Goal: Book appointment/travel/reservation

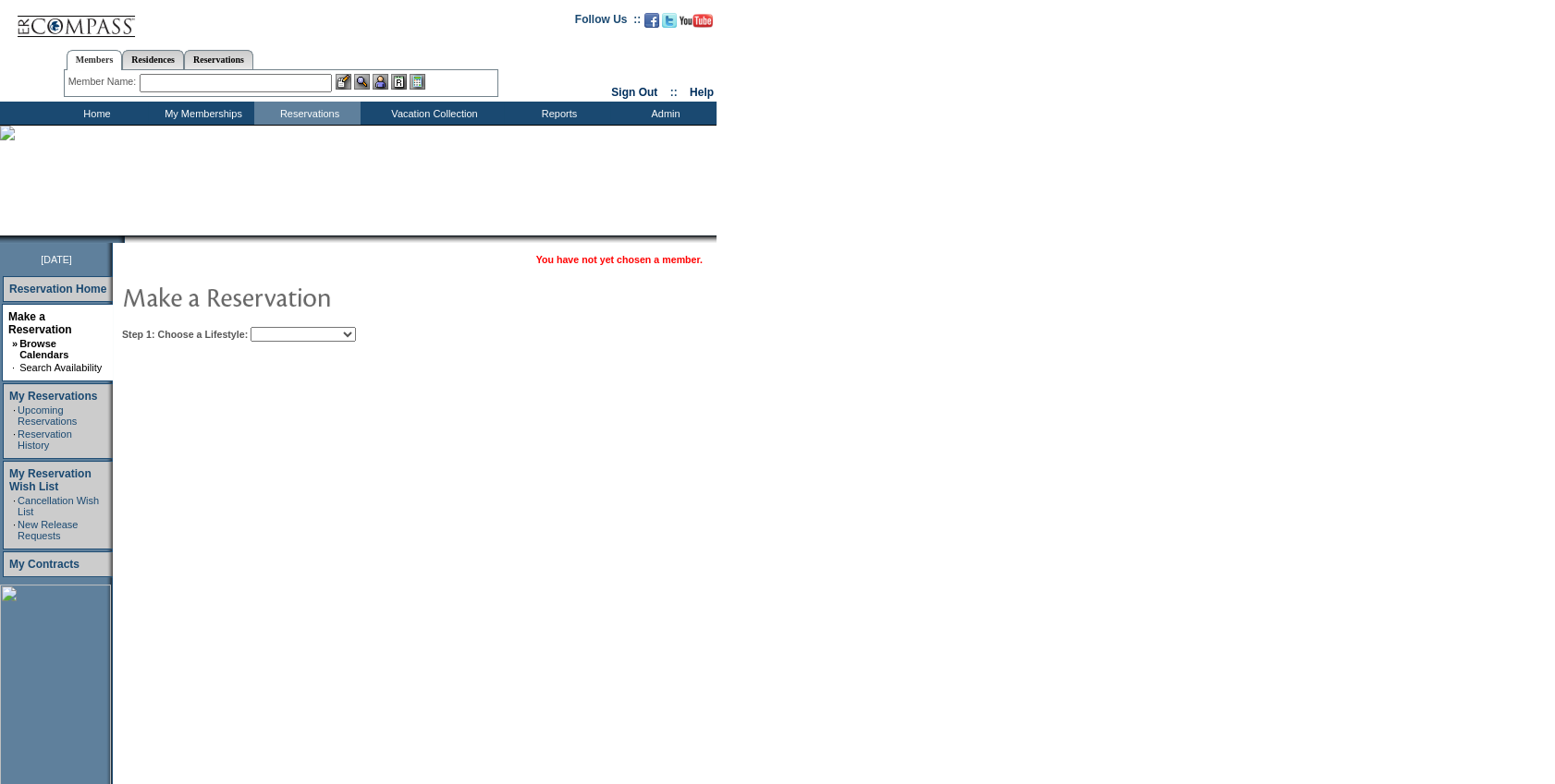
click at [1543, 555] on form "Follow Us ::" at bounding box center [778, 505] width 1555 height 1010
click at [329, 327] on select "Beach Leisure Metropolitan Mountain OIAL for Adventure OIAL for Couples OIAL fo…" at bounding box center [303, 334] width 106 height 15
select select "Beach"
click at [282, 327] on select "Beach Leisure Metropolitan Mountain OIAL for Adventure OIAL for Couples OIAL fo…" at bounding box center [303, 334] width 106 height 15
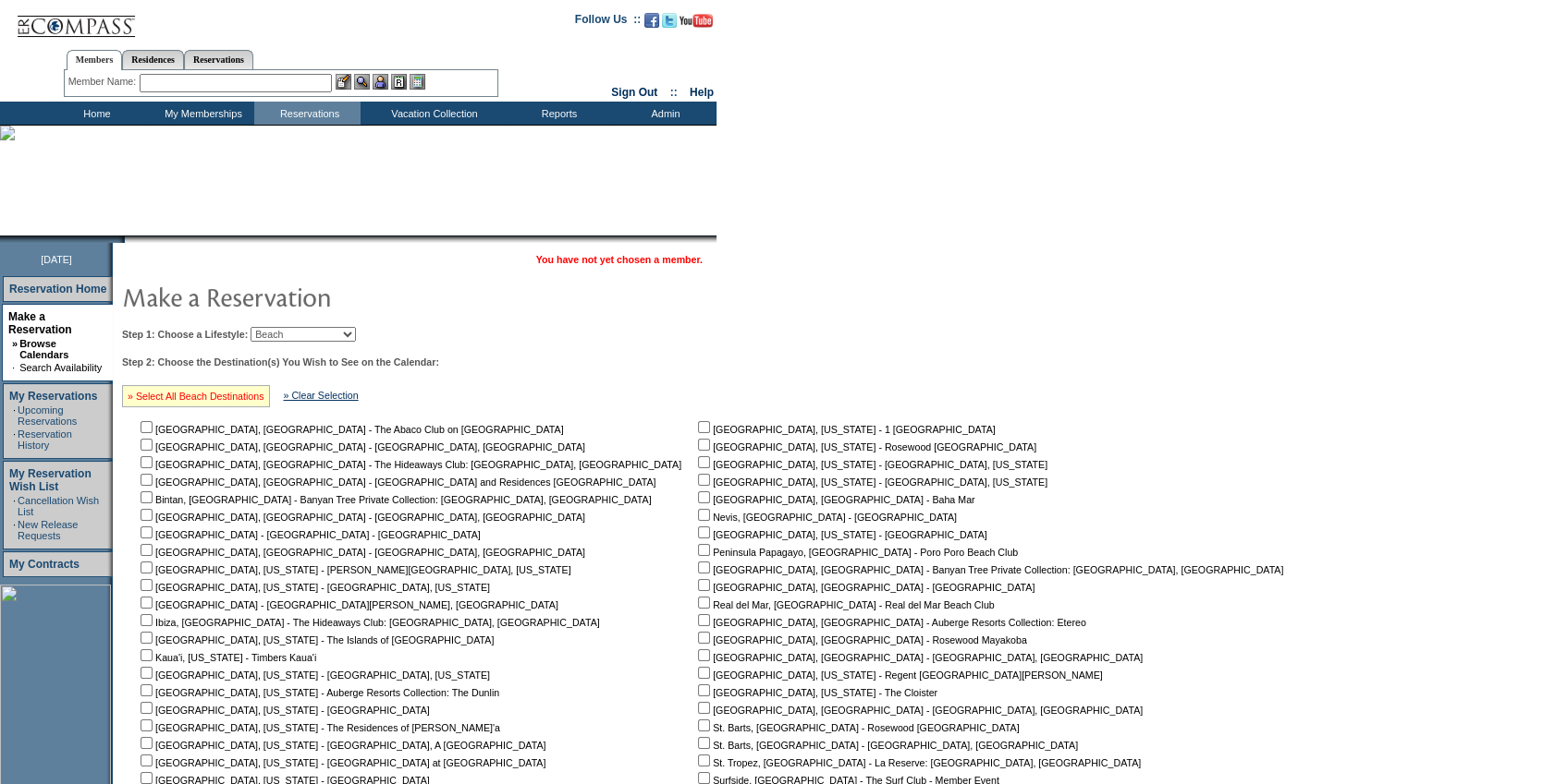
click at [226, 391] on link "» Select All Beach Destinations" at bounding box center [196, 395] width 137 height 11
checkbox input "true"
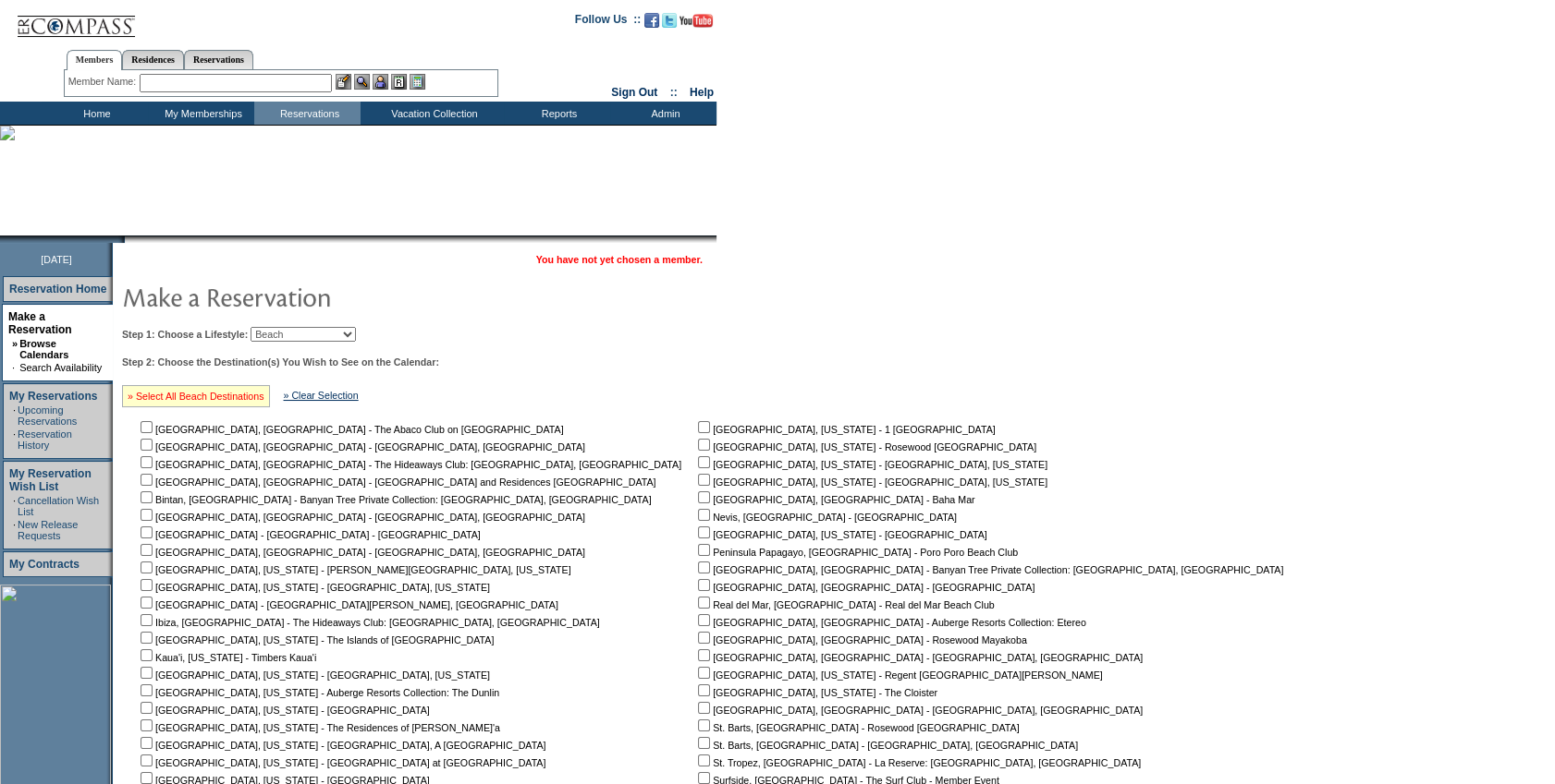
checkbox input "true"
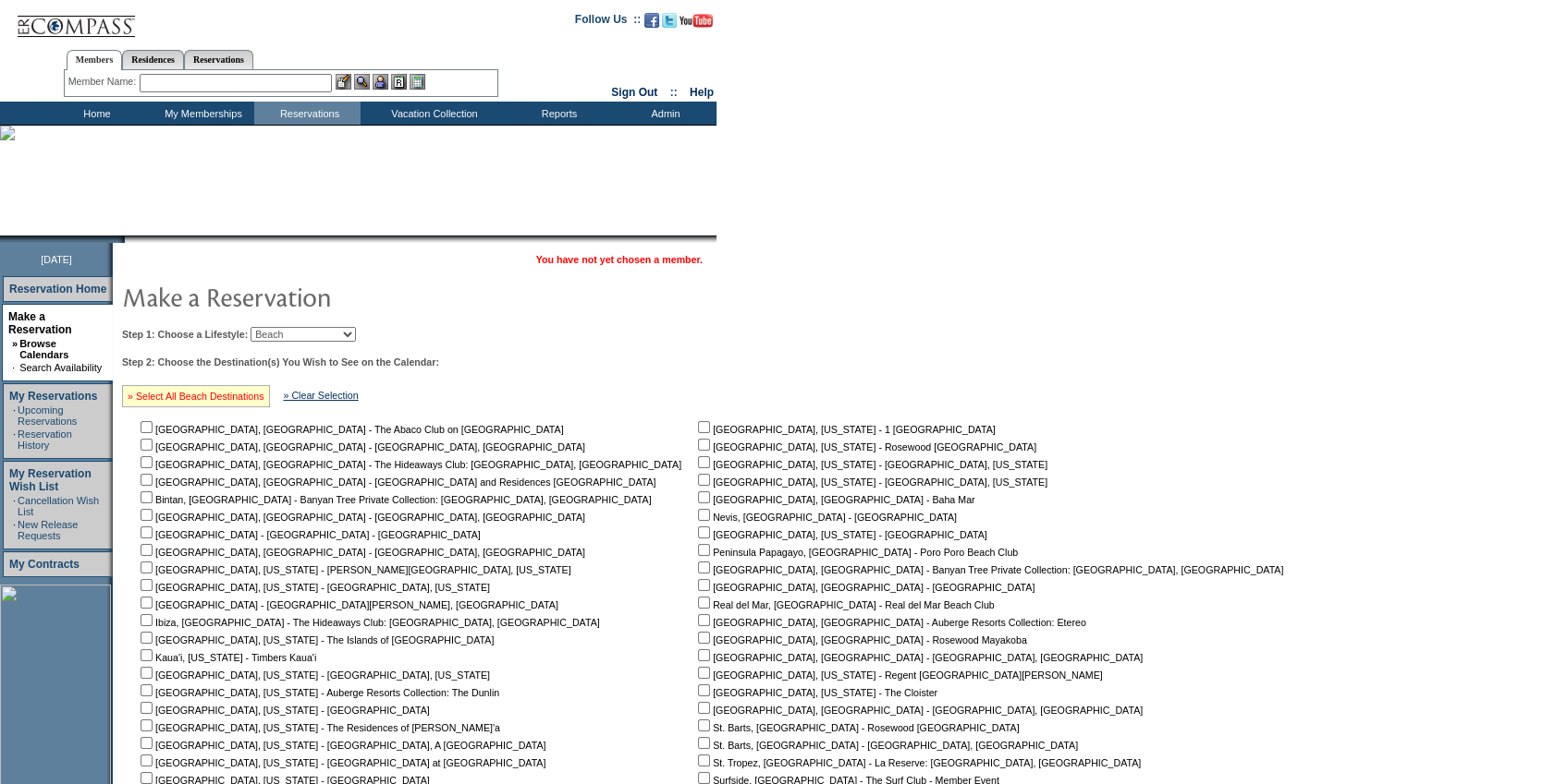
checkbox input "true"
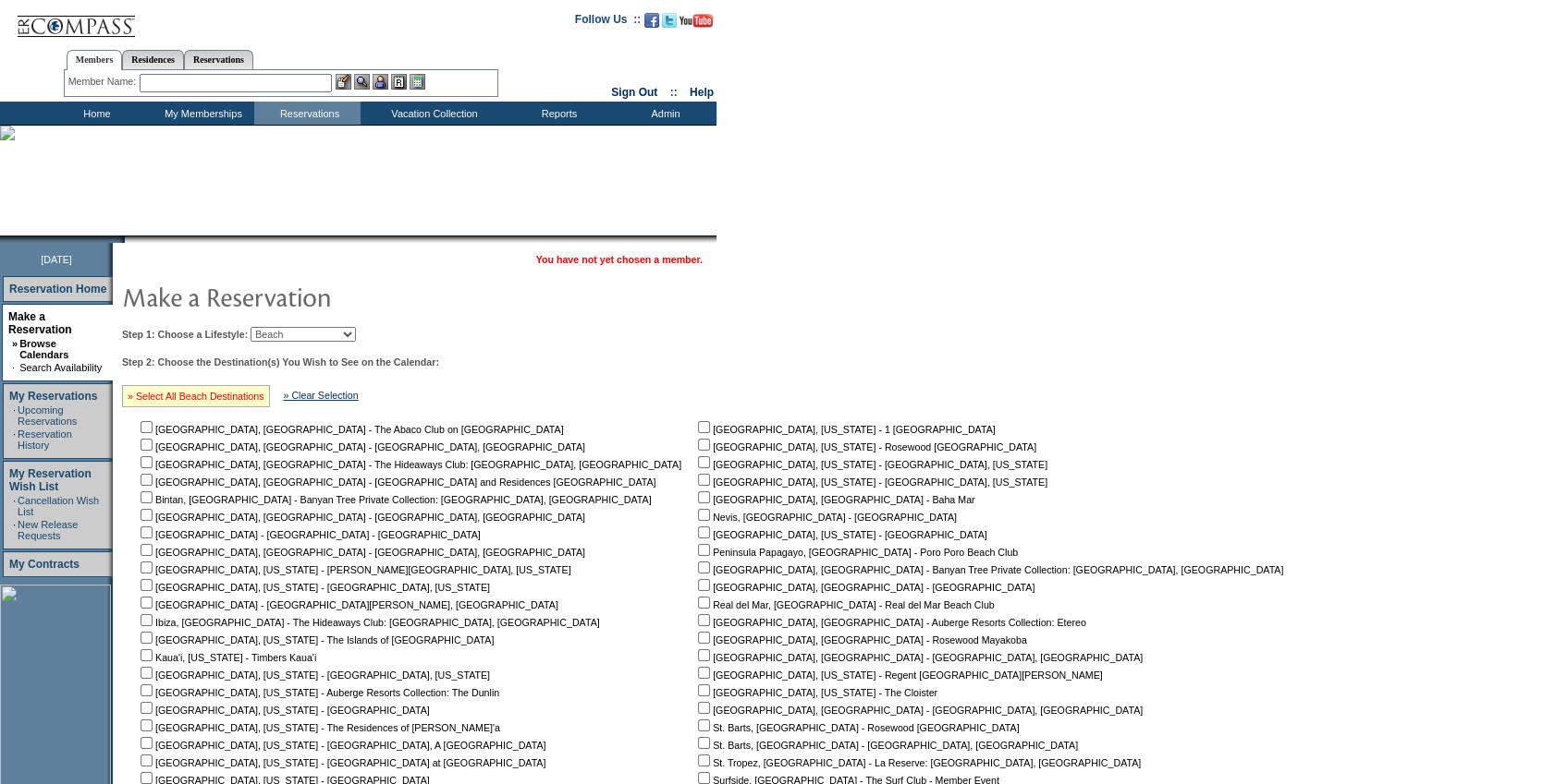
checkbox input "true"
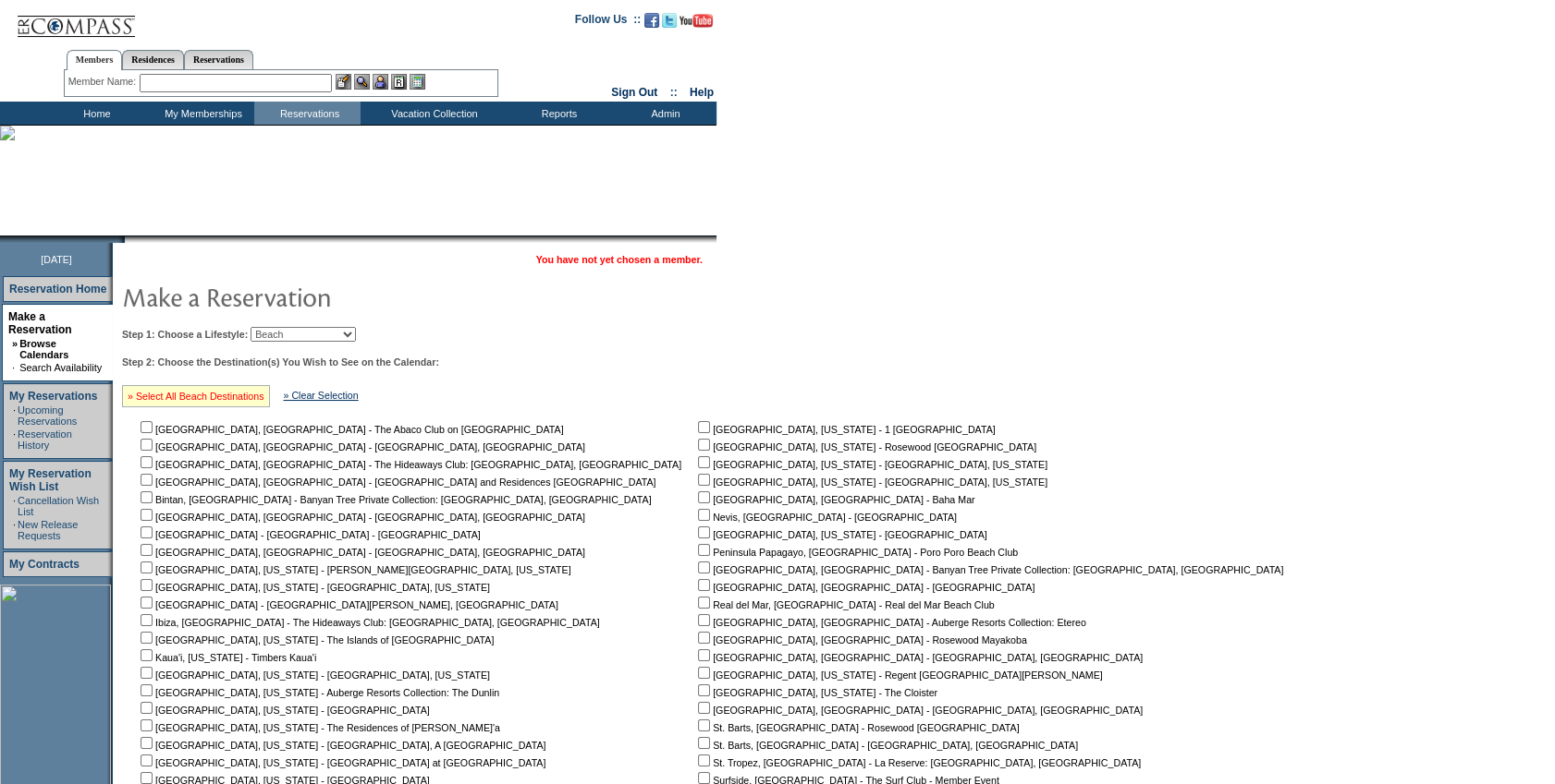
checkbox input "true"
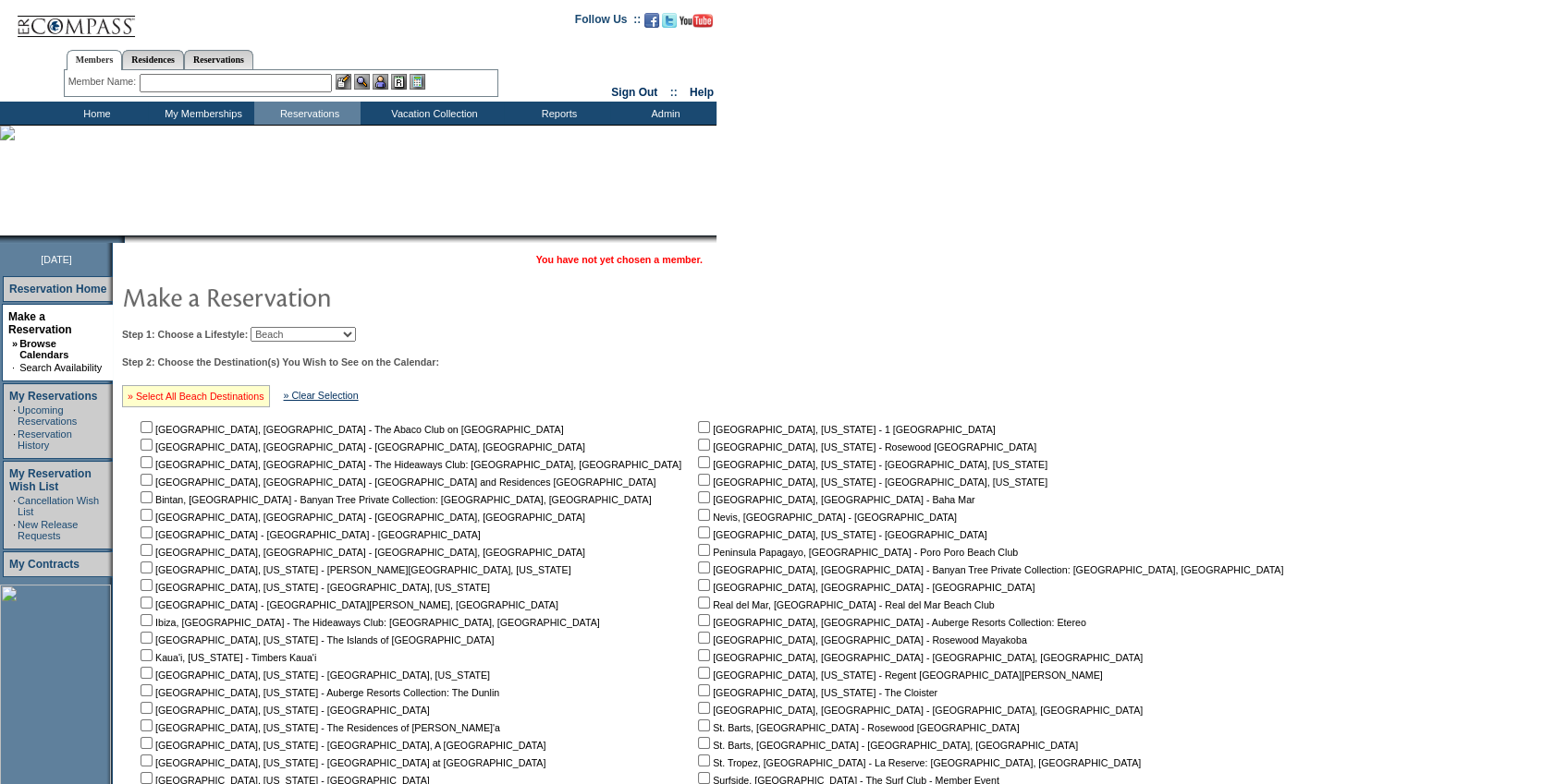
checkbox input "true"
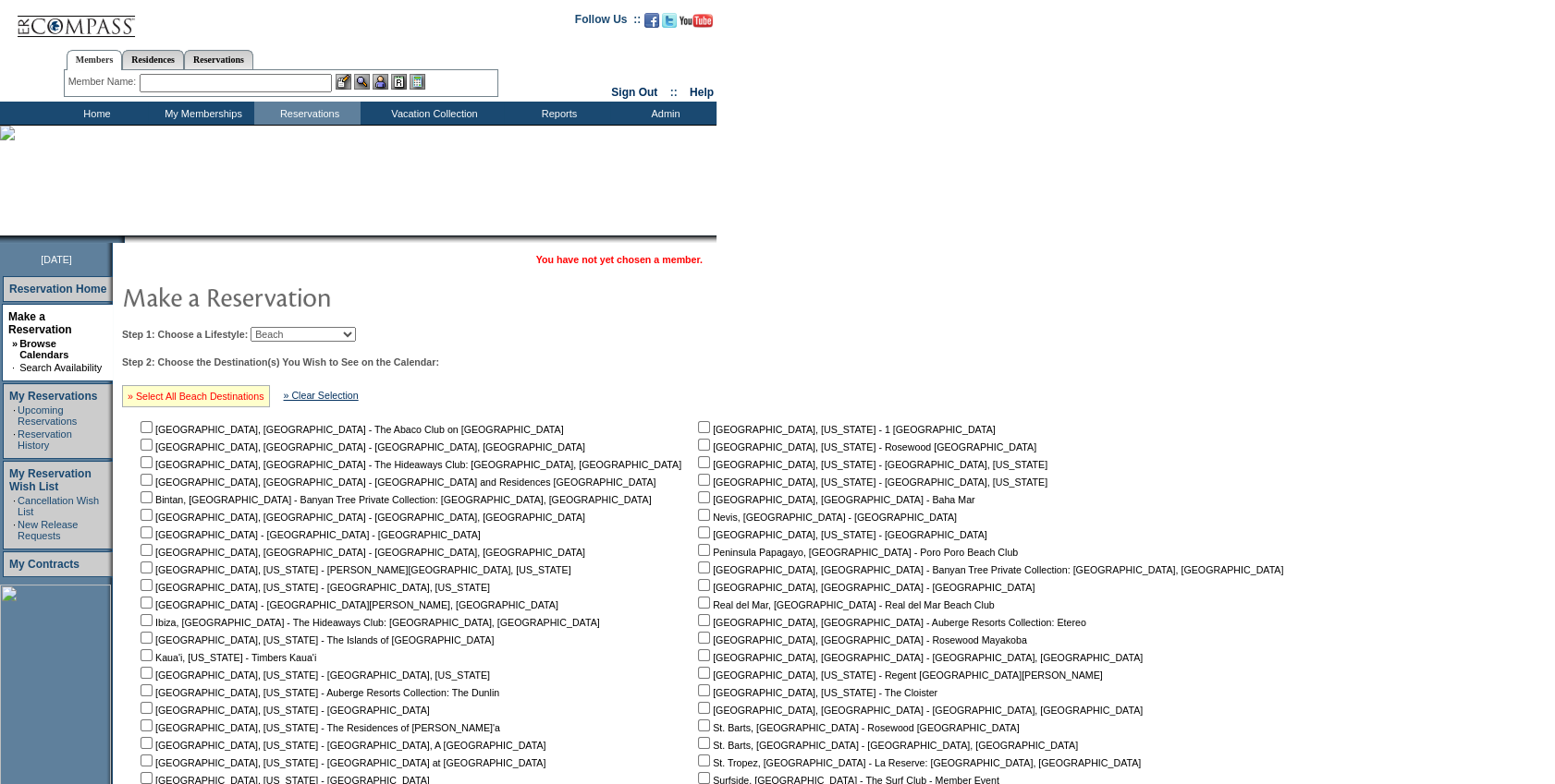
checkbox input "true"
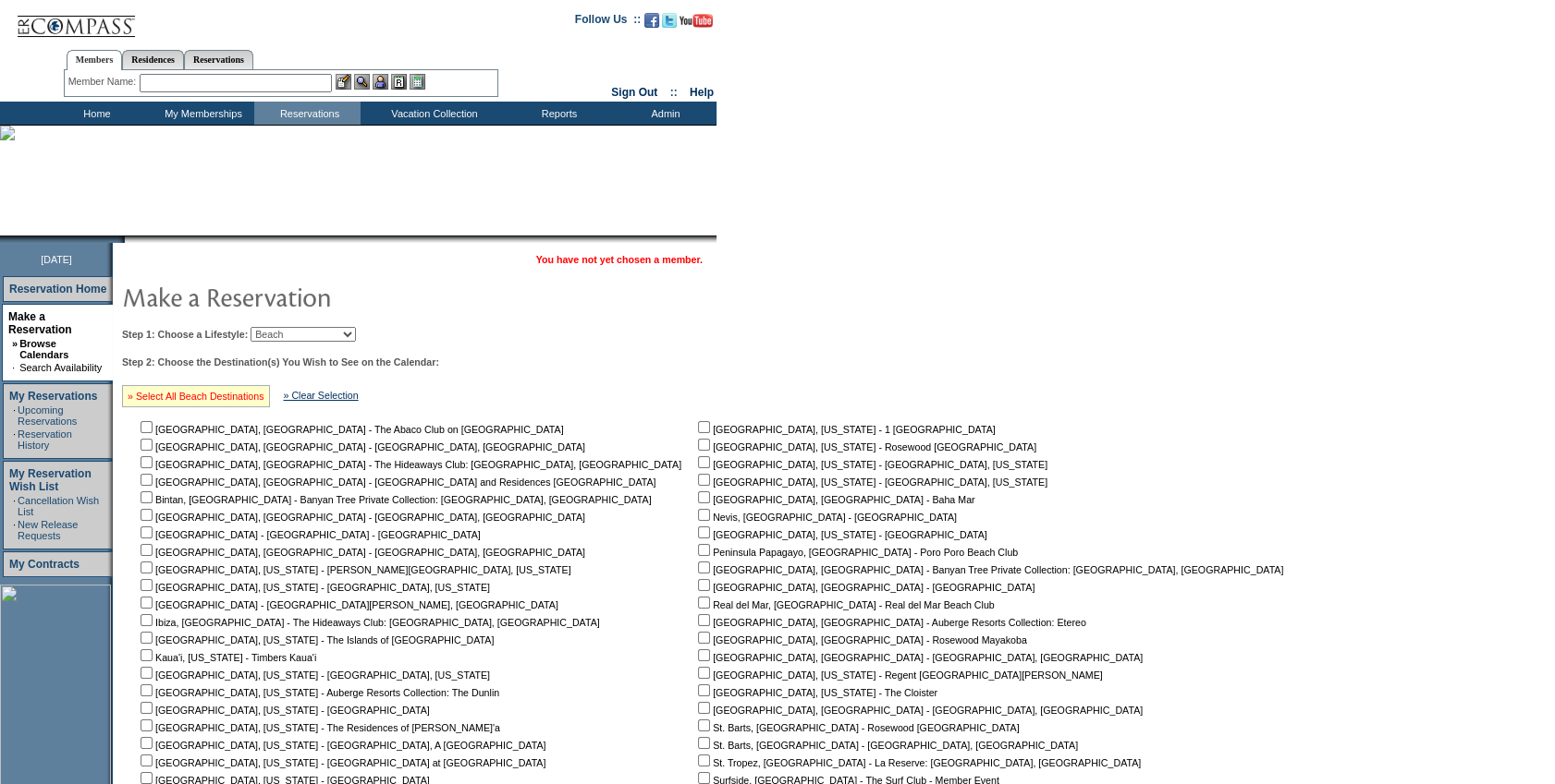
checkbox input "true"
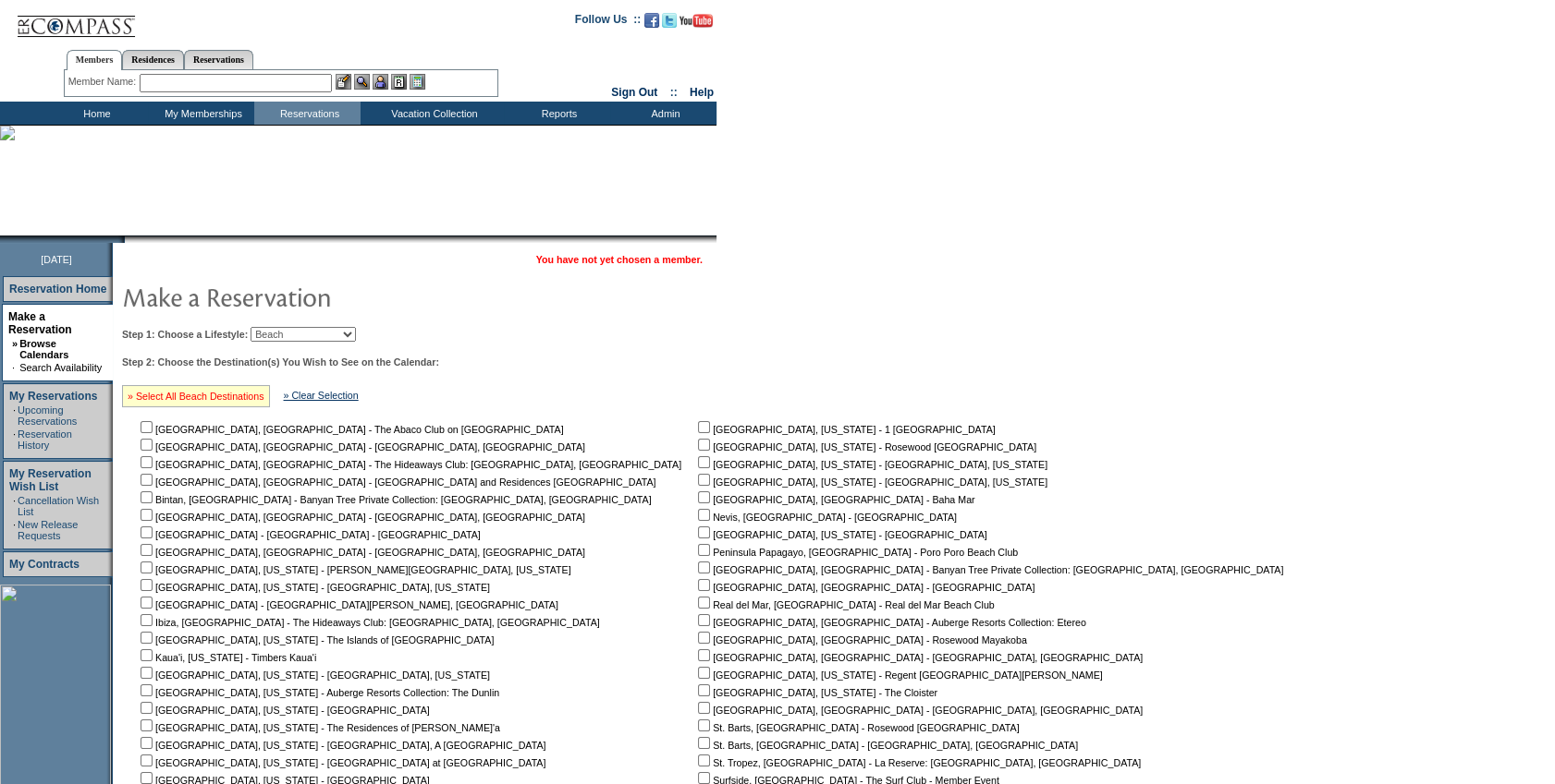
checkbox input "true"
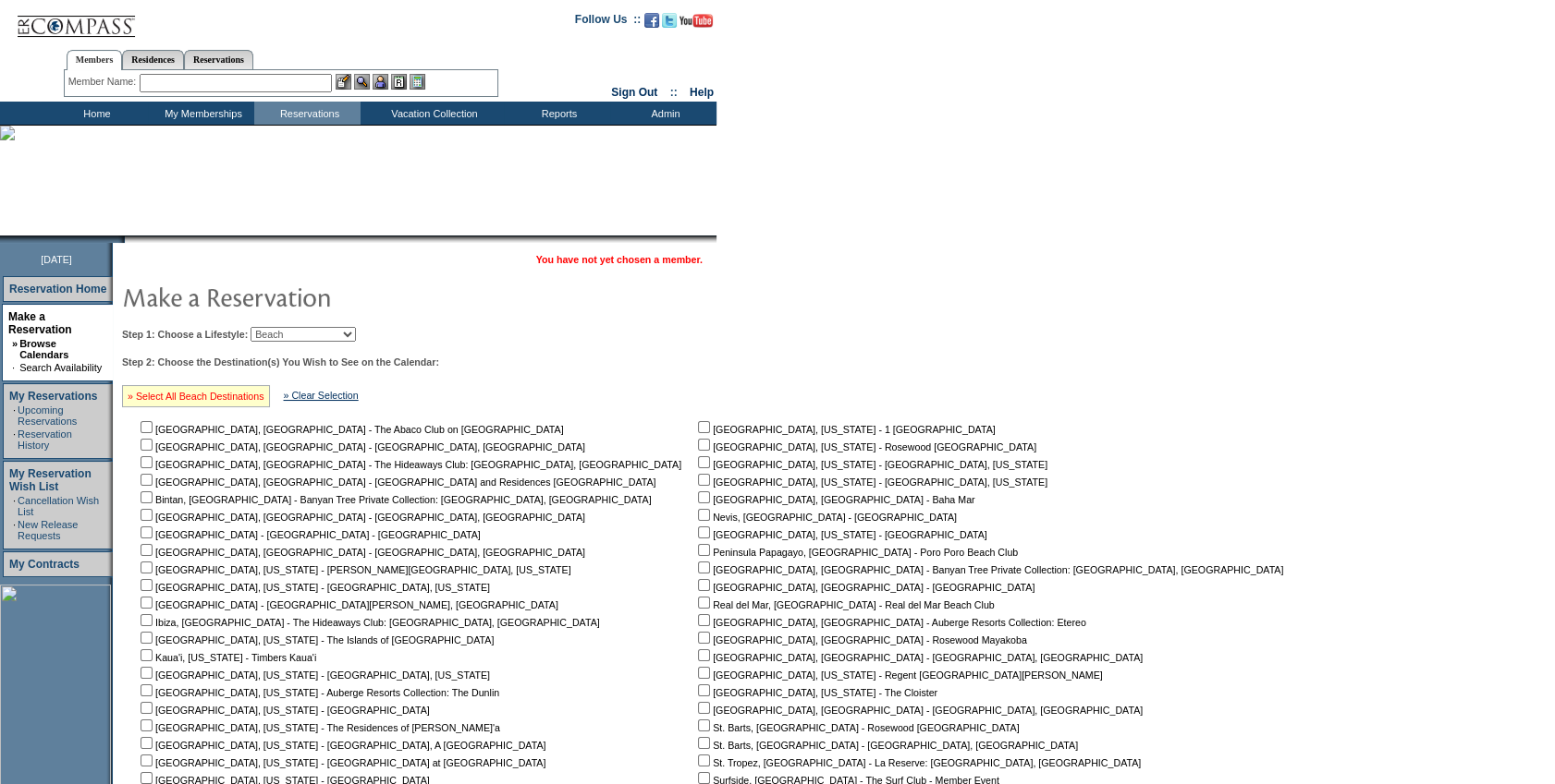
checkbox input "true"
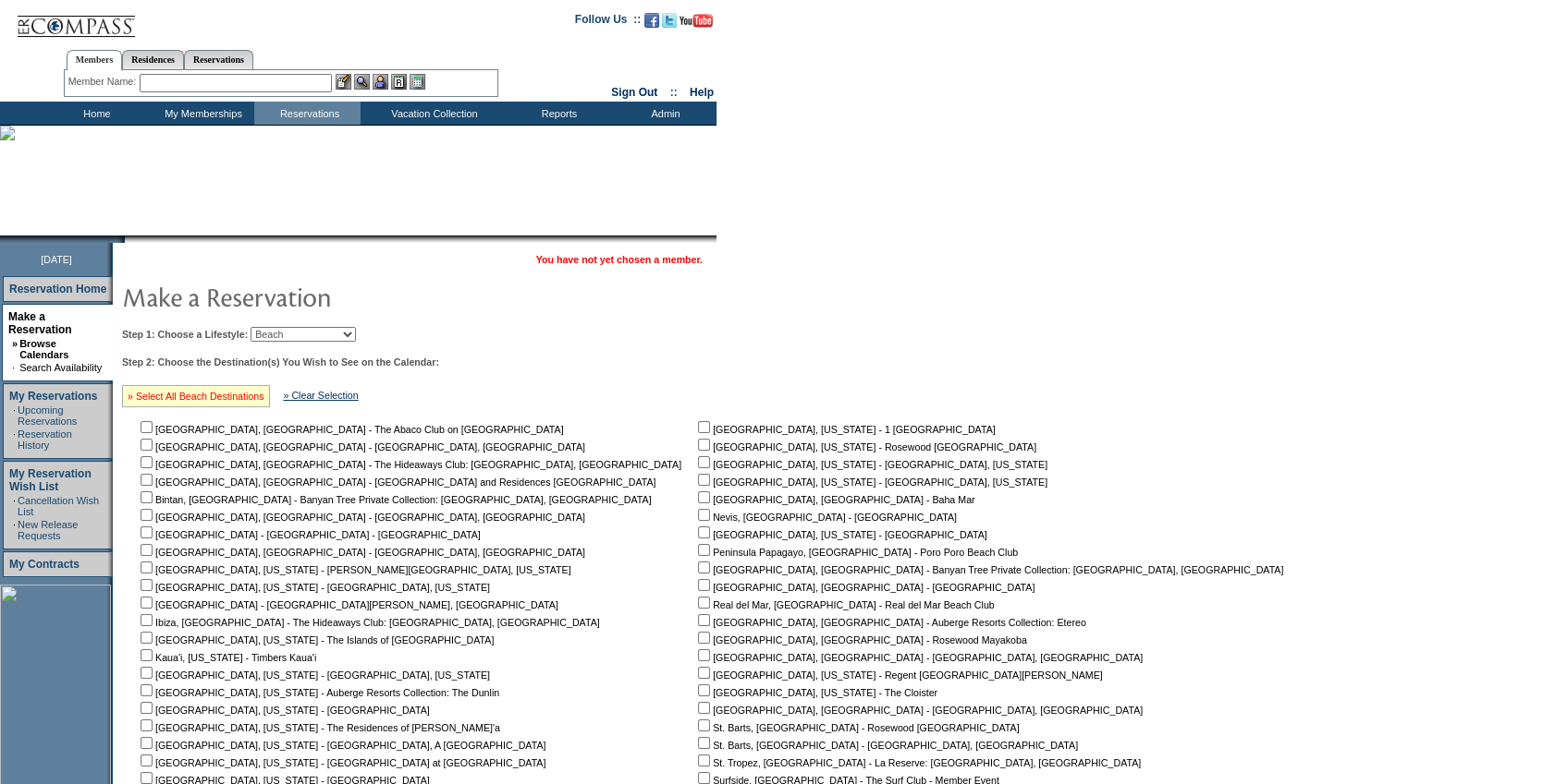
checkbox input "true"
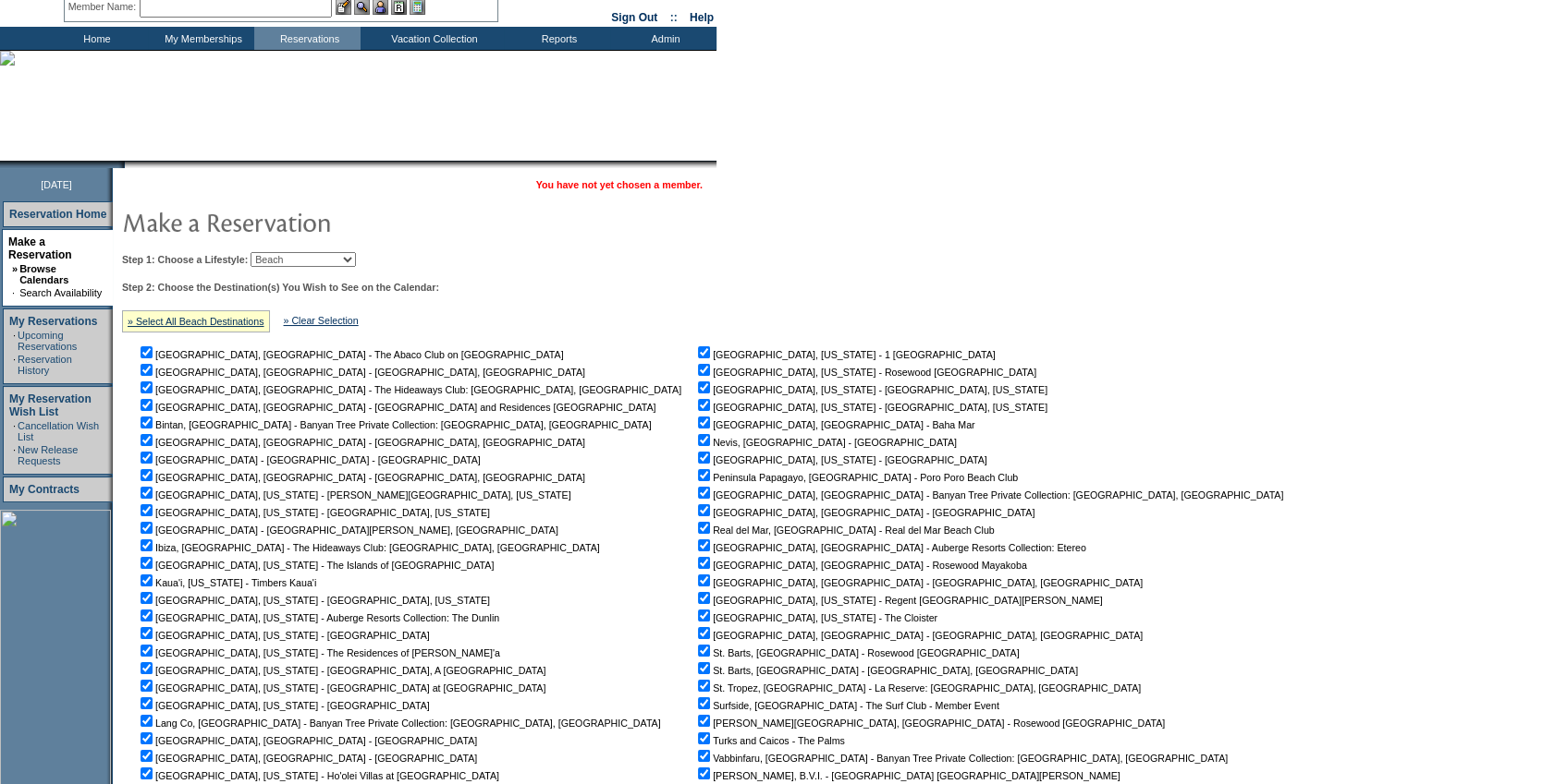
scroll to position [316, 0]
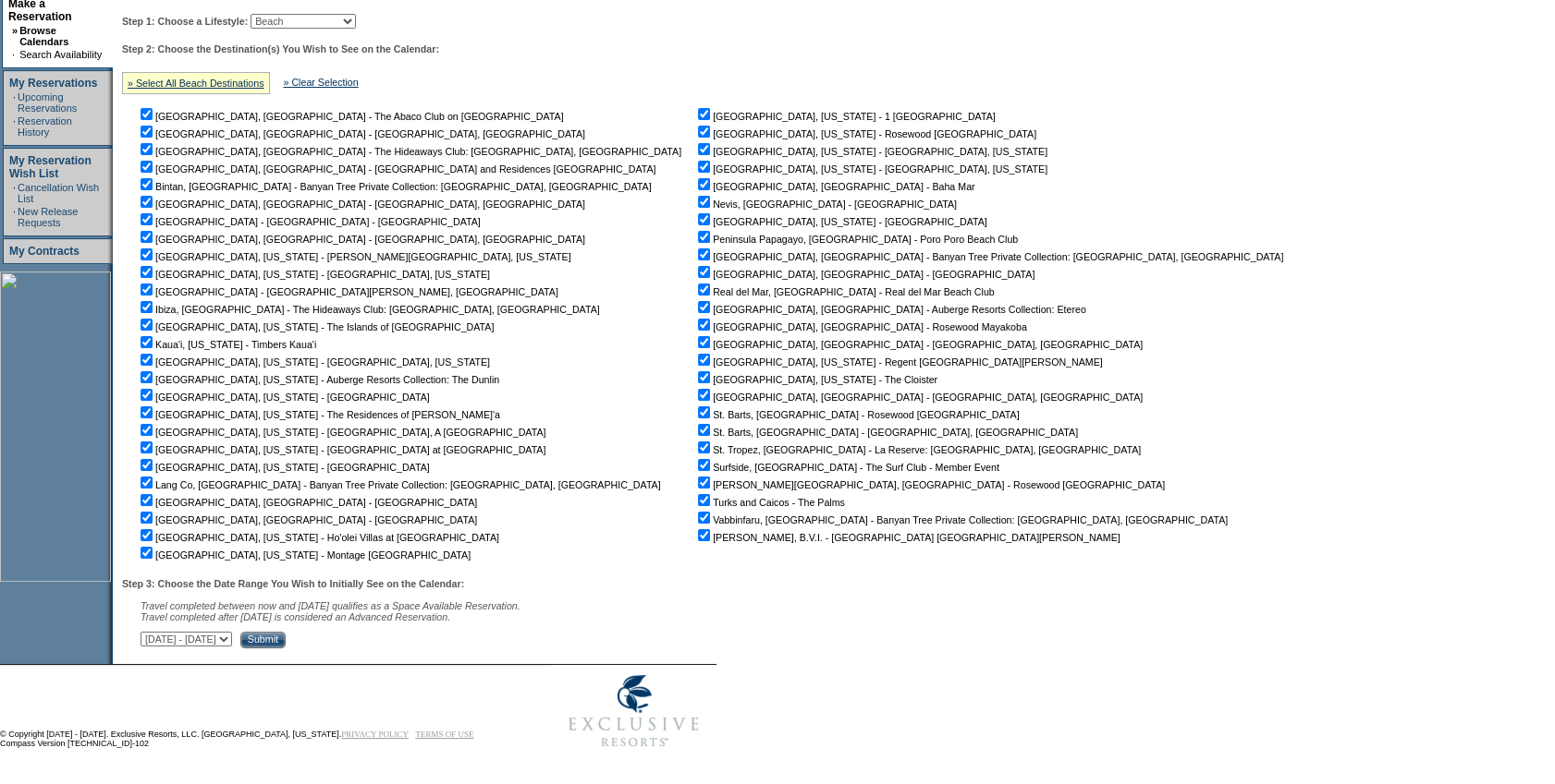
click at [232, 637] on select "[DATE] - [DATE] [DATE] - [DATE] [DATE] - [DATE] [DATE] - [DATE] [DATE] - [DATE]…" at bounding box center [186, 639] width 92 height 15
select select "[DATE]|[DATE]"
click at [149, 632] on select "[DATE] - [DATE] [DATE] - [DATE] [DATE] - [DATE] [DATE] - [DATE] [DATE] - [DATE]…" at bounding box center [186, 639] width 92 height 15
click at [286, 637] on input "Submit" at bounding box center [263, 640] width 46 height 17
